Goal: Use online tool/utility: Utilize a website feature to perform a specific function

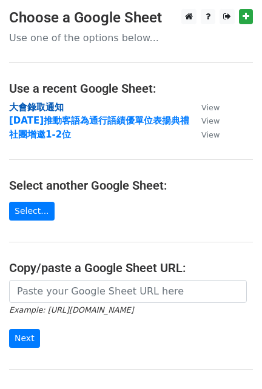
click at [39, 110] on strong "大會錄取通知" at bounding box center [36, 107] width 55 height 11
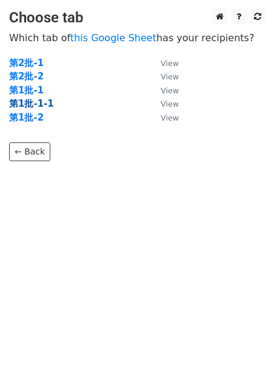
click at [30, 105] on strong "第1批-1-1" at bounding box center [31, 103] width 45 height 11
